Goal: Information Seeking & Learning: Learn about a topic

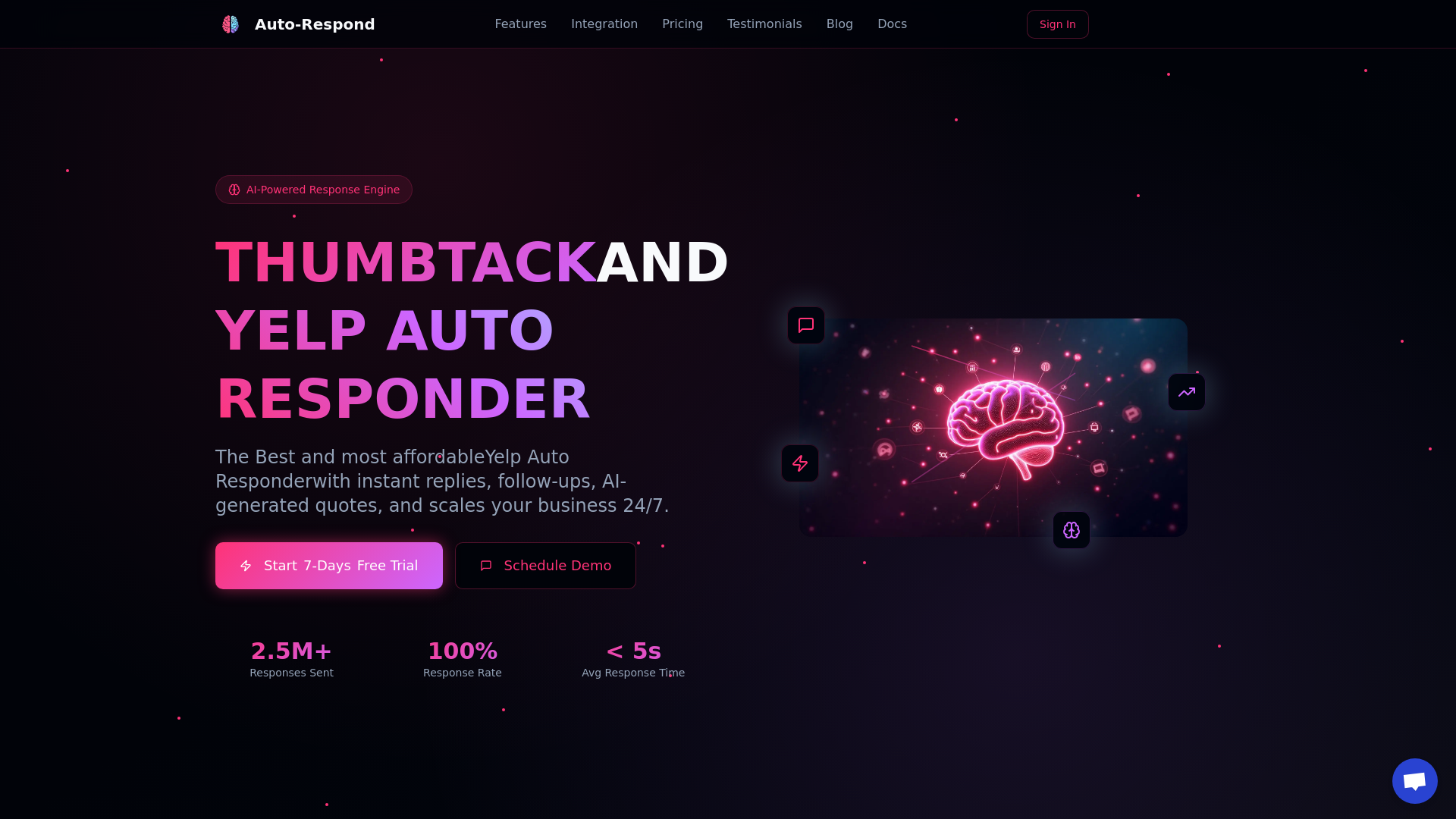
click at [826, 24] on link "Blog" at bounding box center [840, 24] width 27 height 18
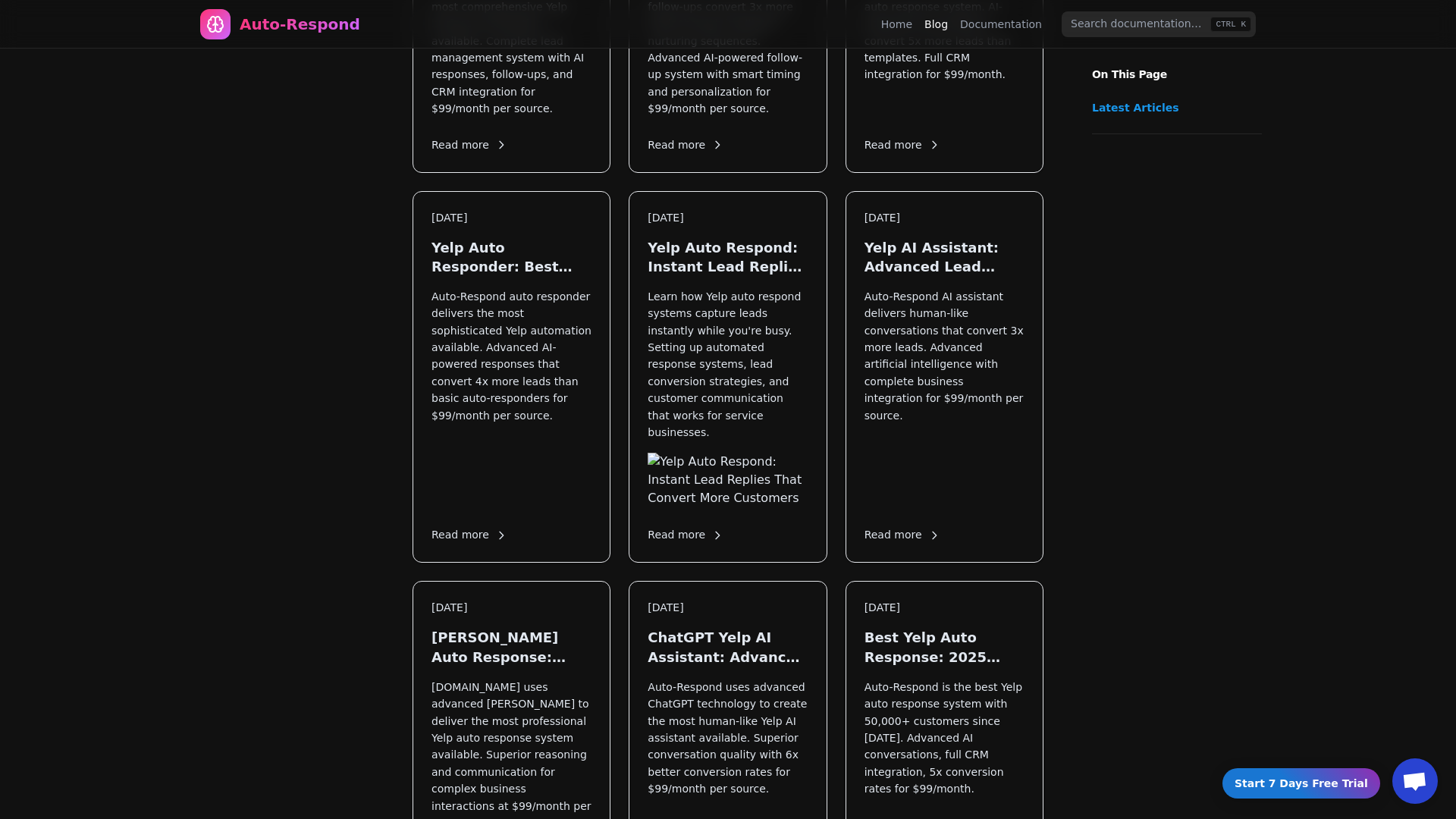
scroll to position [1832, 0]
